Goal: Book appointment/travel/reservation

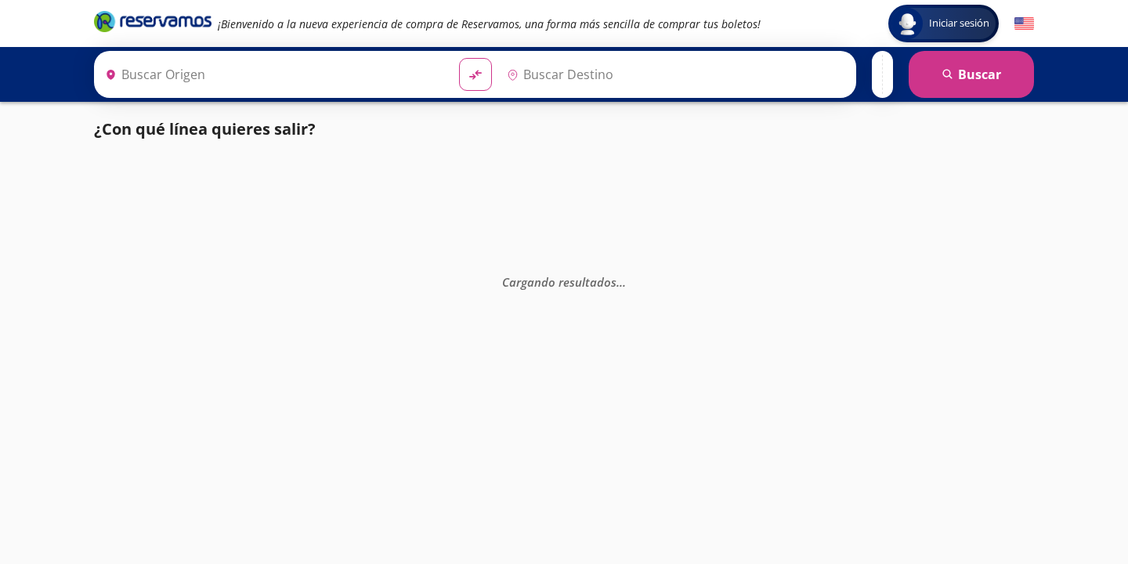
type input "[GEOGRAPHIC_DATA], [GEOGRAPHIC_DATA]"
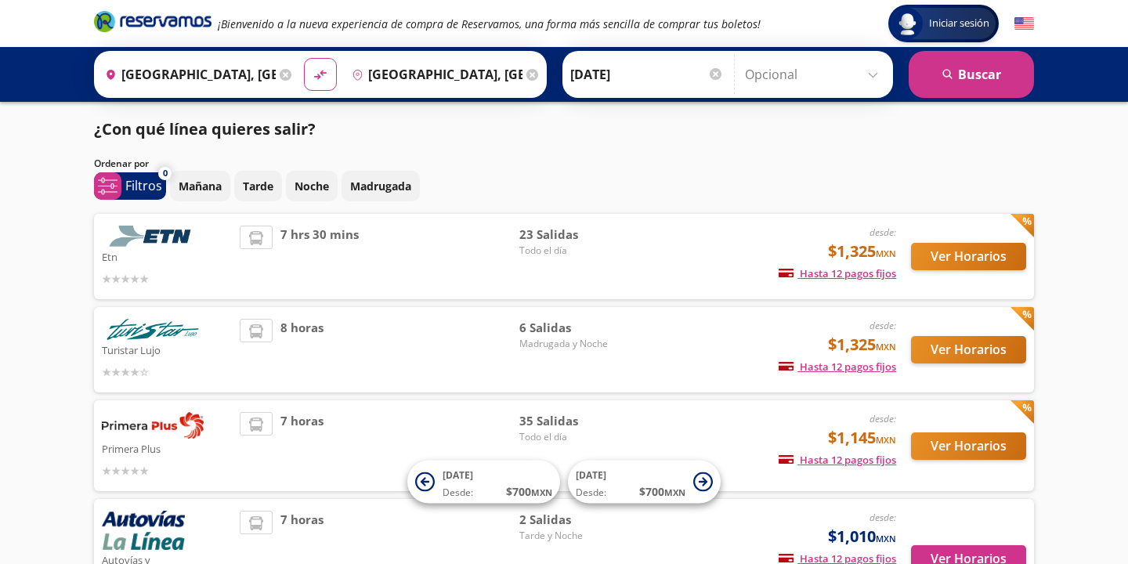
scroll to position [99, 0]
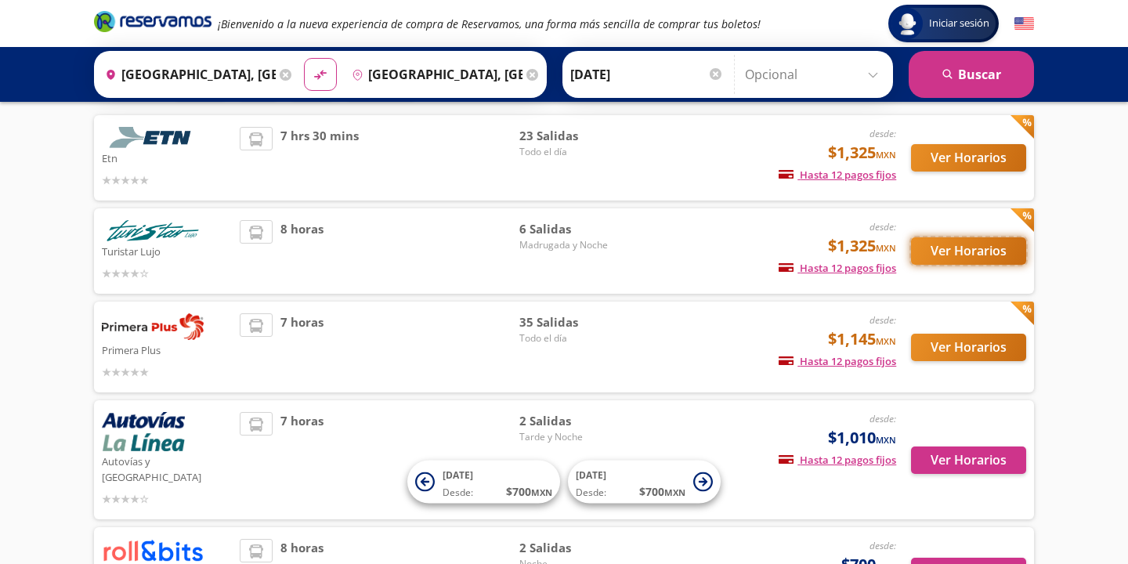
click at [956, 252] on button "Ver Horarios" at bounding box center [968, 250] width 115 height 27
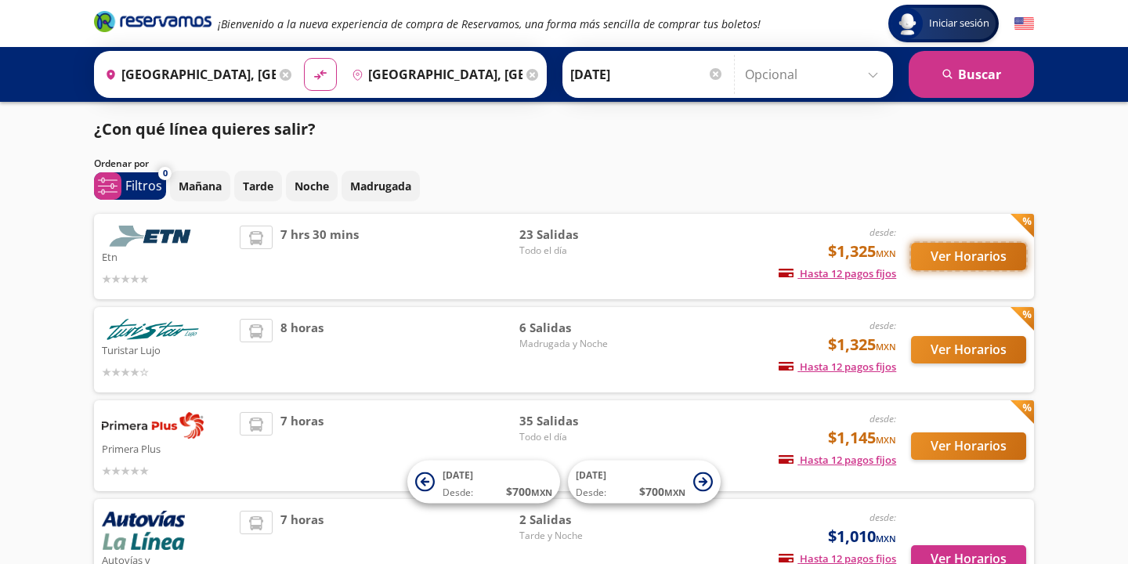
click at [968, 258] on button "Ver Horarios" at bounding box center [968, 256] width 115 height 27
